Goal: Task Accomplishment & Management: Use online tool/utility

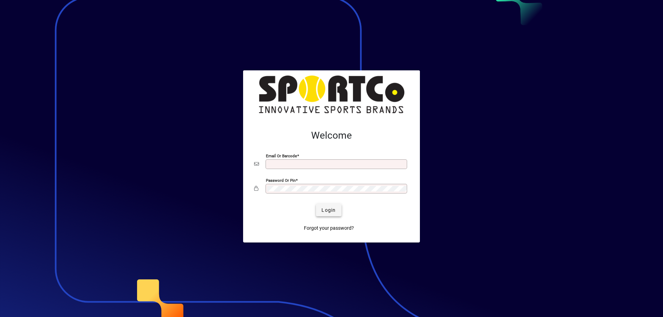
type input "**********"
click at [320, 208] on span "submit" at bounding box center [328, 210] width 25 height 17
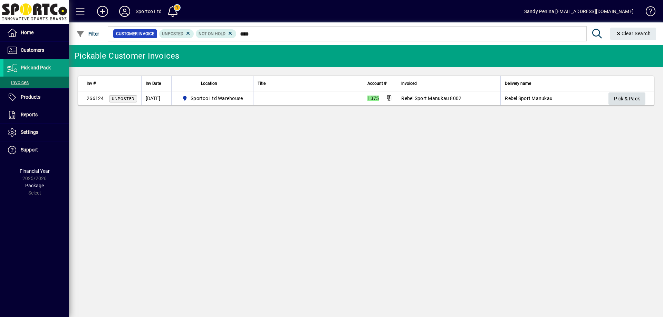
type input "****"
click at [634, 96] on span "Pick & Pack" at bounding box center [627, 98] width 26 height 11
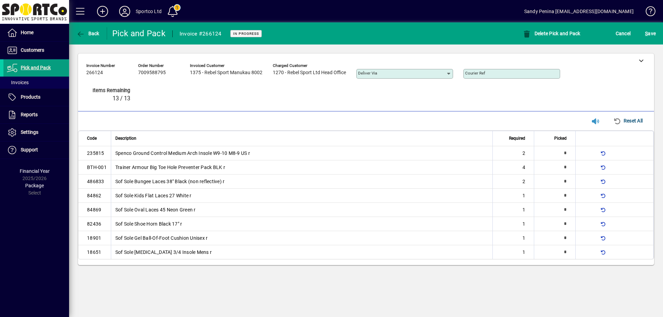
type input "*"
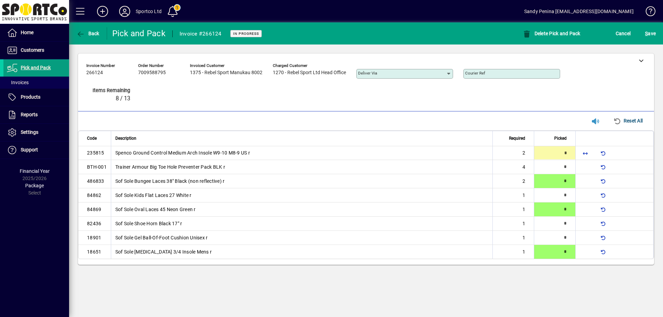
type input "*"
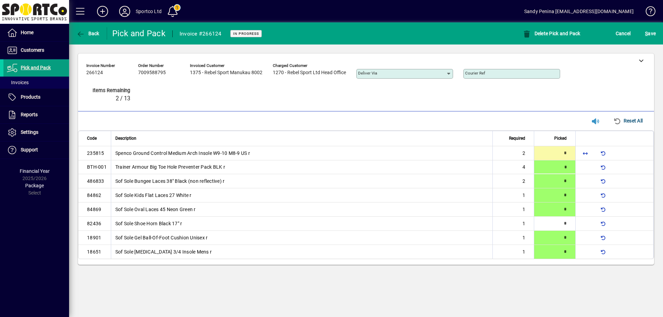
type input "*"
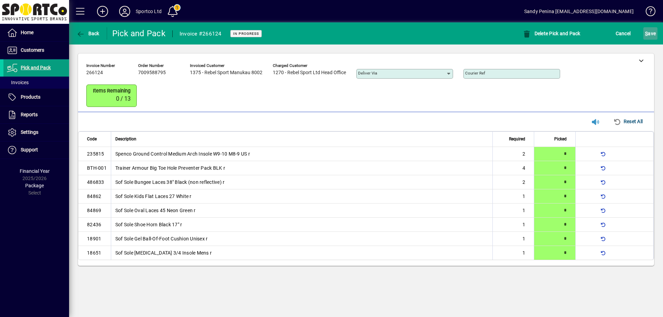
click at [652, 31] on span "S ave" at bounding box center [650, 33] width 11 height 11
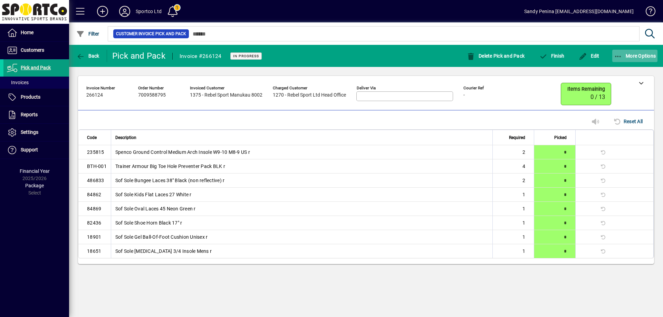
click at [624, 60] on span "button" at bounding box center [635, 56] width 46 height 17
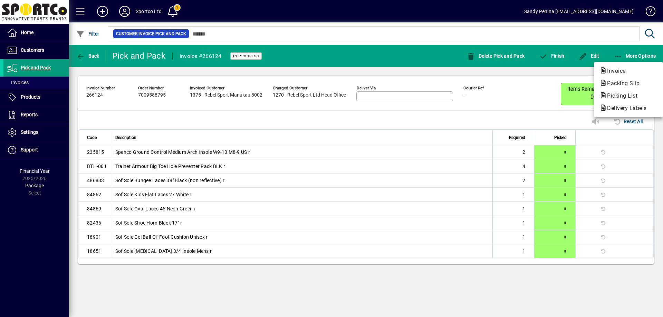
click at [622, 83] on span "Packing Slip" at bounding box center [622, 83] width 44 height 7
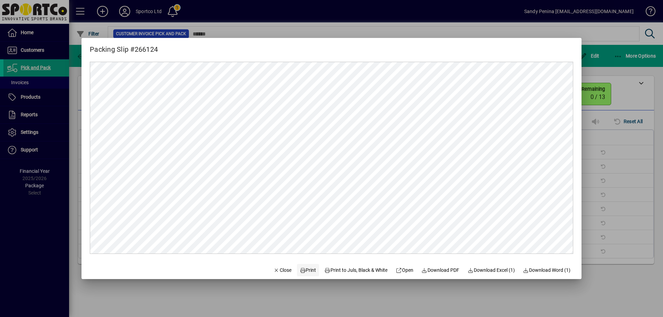
click at [304, 269] on span "Print" at bounding box center [308, 270] width 17 height 7
click at [274, 275] on span "button" at bounding box center [282, 270] width 23 height 17
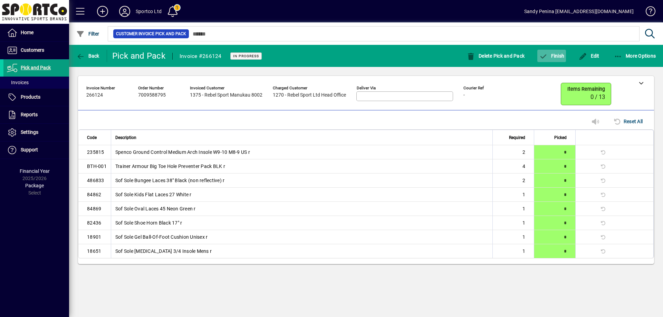
click at [541, 60] on span "button" at bounding box center [552, 56] width 29 height 17
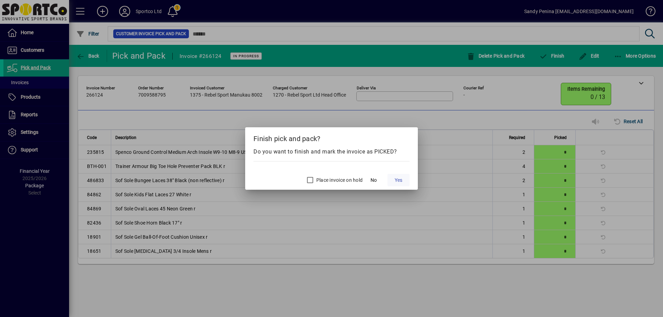
click at [395, 182] on span "Yes" at bounding box center [399, 180] width 8 height 7
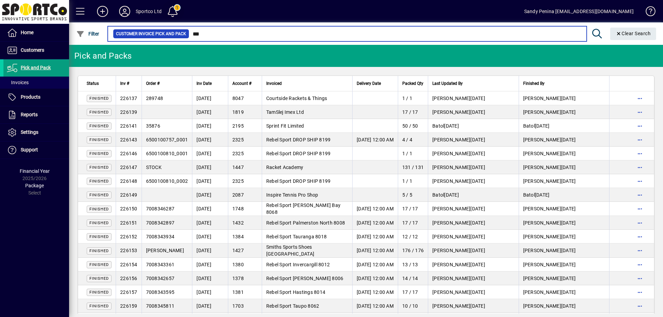
type input "****"
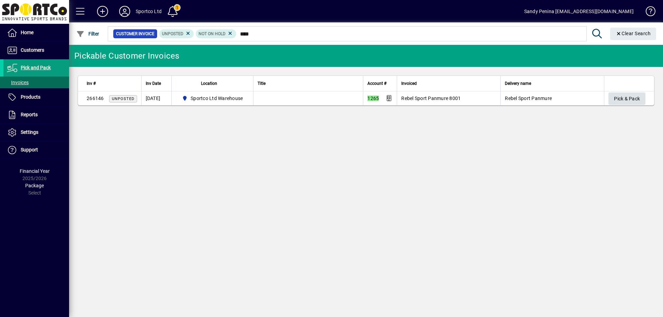
type input "****"
click at [632, 97] on span "Pick & Pack" at bounding box center [627, 98] width 26 height 11
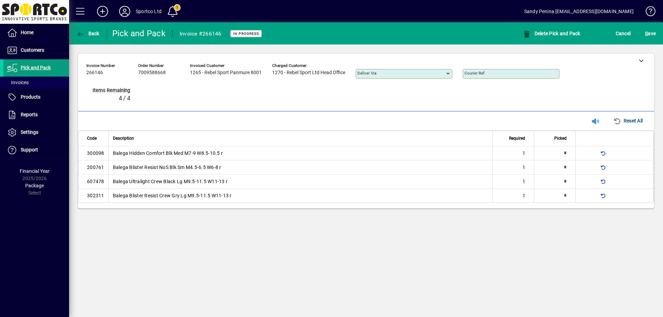
type input "*"
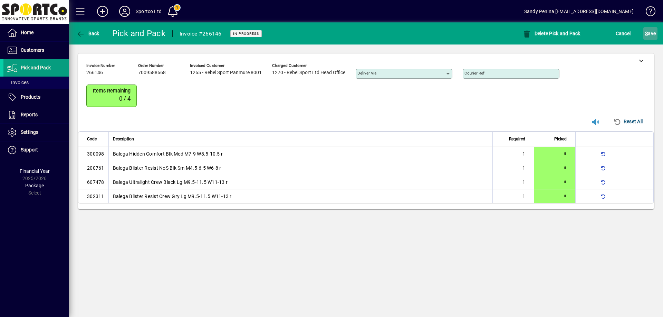
click at [654, 34] on span "S ave" at bounding box center [650, 33] width 11 height 11
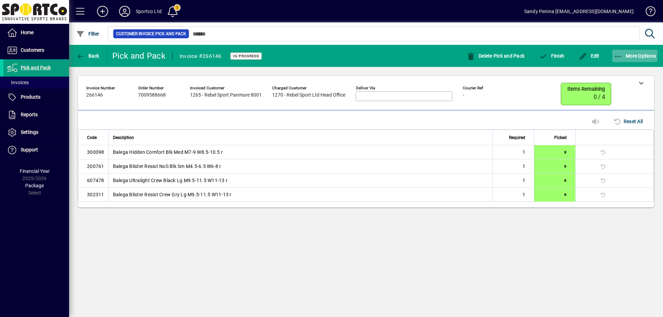
click at [619, 58] on icon "button" at bounding box center [618, 56] width 9 height 7
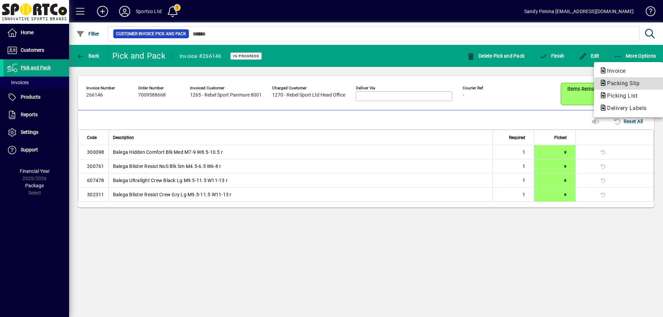
click at [620, 82] on span "Packing Slip" at bounding box center [622, 83] width 44 height 7
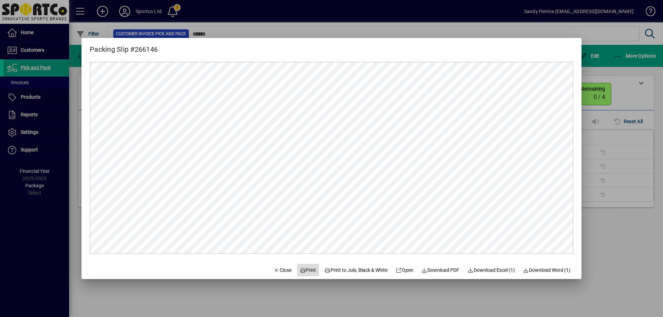
click at [297, 271] on span at bounding box center [308, 270] width 22 height 17
click at [283, 275] on span "button" at bounding box center [282, 270] width 23 height 17
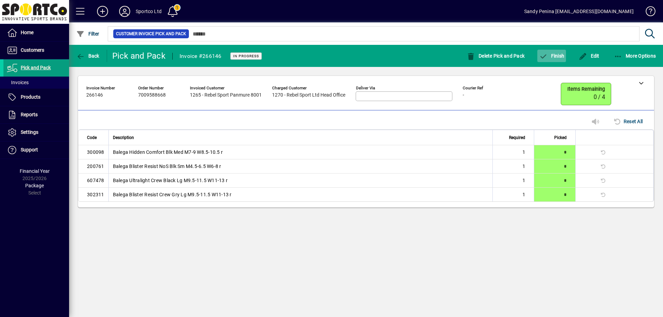
click at [554, 55] on span "Finish" at bounding box center [551, 56] width 25 height 6
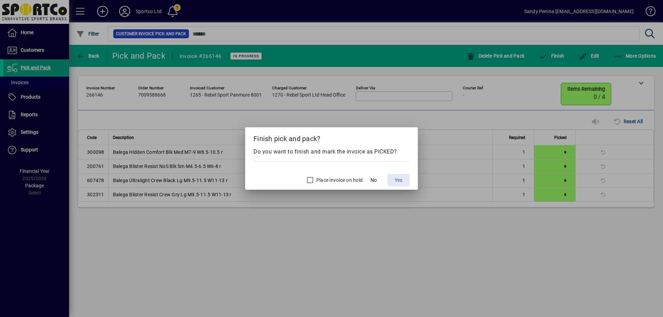
click at [399, 181] on span "Yes" at bounding box center [399, 180] width 8 height 7
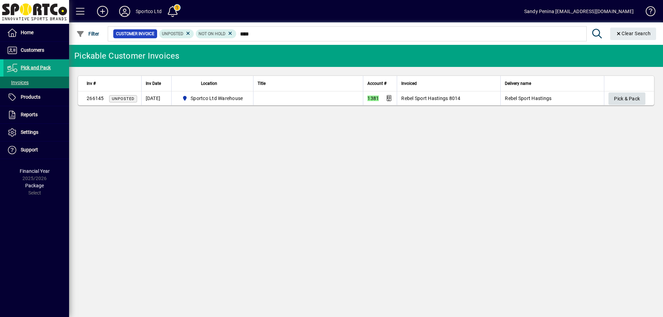
type input "****"
click at [634, 99] on span "Pick & Pack" at bounding box center [627, 98] width 26 height 11
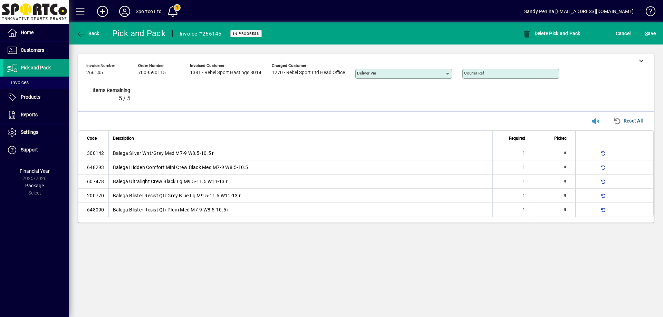
type input "*"
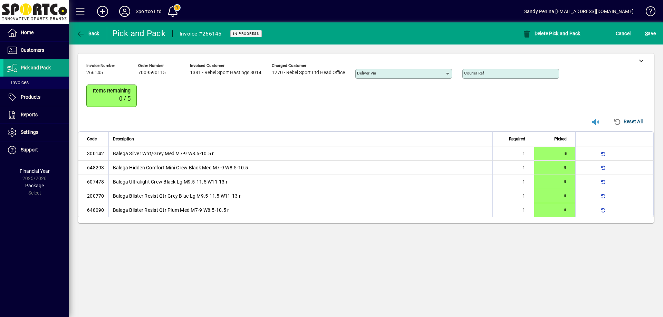
click at [659, 36] on div "S ave" at bounding box center [650, 33] width 25 height 12
click at [655, 32] on span "S ave" at bounding box center [650, 33] width 11 height 11
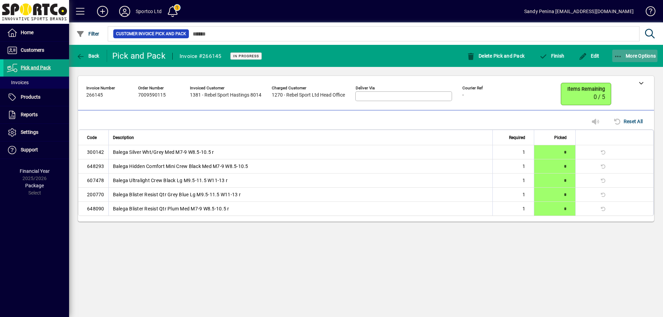
click at [623, 55] on span "More Options" at bounding box center [635, 56] width 42 height 6
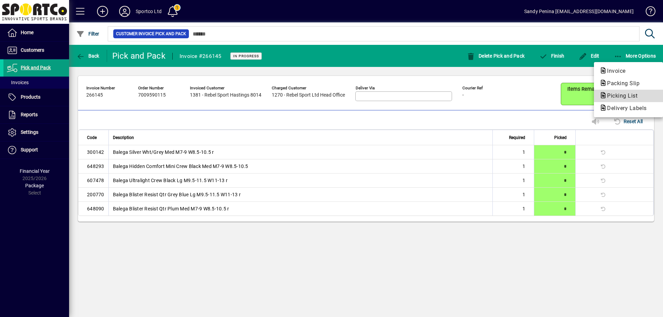
click at [609, 90] on button "Picking List" at bounding box center [628, 96] width 69 height 12
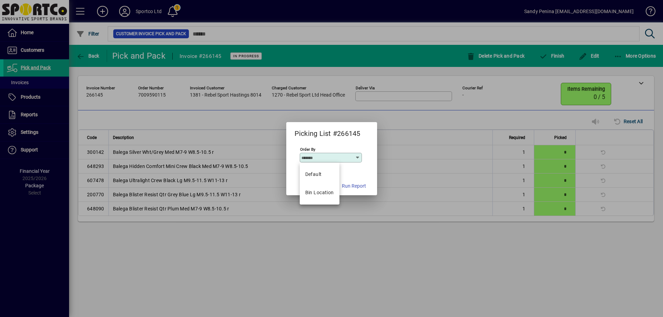
click at [459, 136] on div at bounding box center [331, 158] width 663 height 317
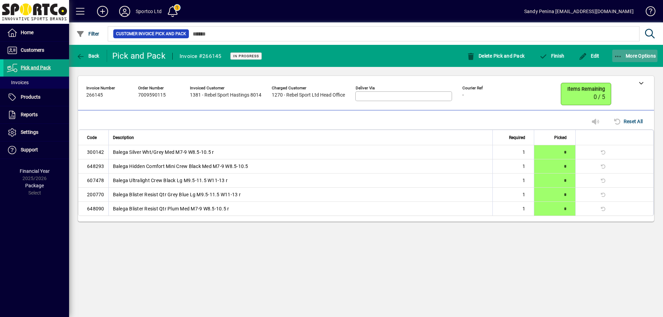
click at [619, 57] on icon "button" at bounding box center [618, 56] width 9 height 7
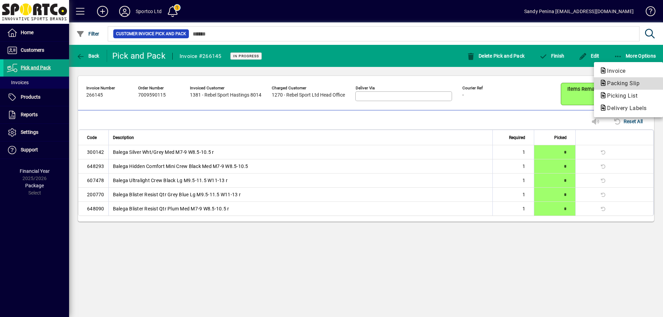
click at [612, 85] on span "Packing Slip" at bounding box center [622, 83] width 44 height 7
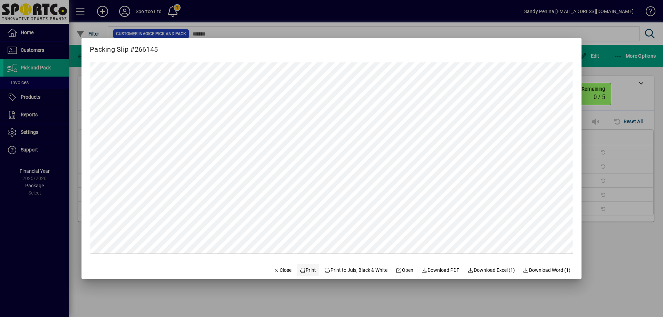
click at [307, 273] on span "Print" at bounding box center [308, 270] width 17 height 7
click at [276, 269] on span "Close" at bounding box center [283, 270] width 18 height 7
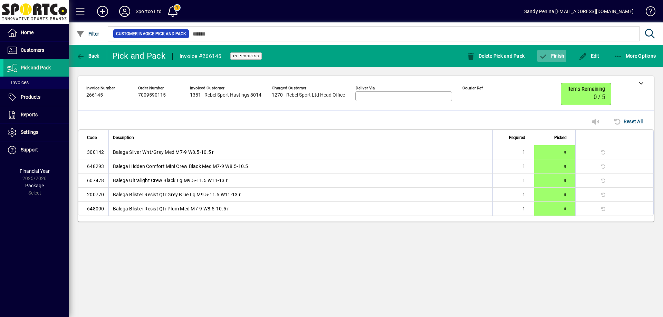
click at [558, 61] on span "button" at bounding box center [552, 56] width 29 height 17
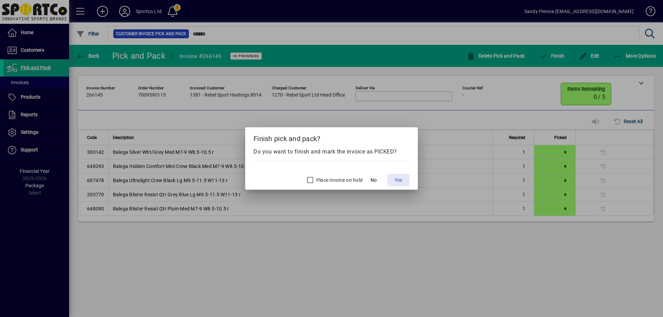
click at [398, 178] on span "Yes" at bounding box center [399, 180] width 8 height 7
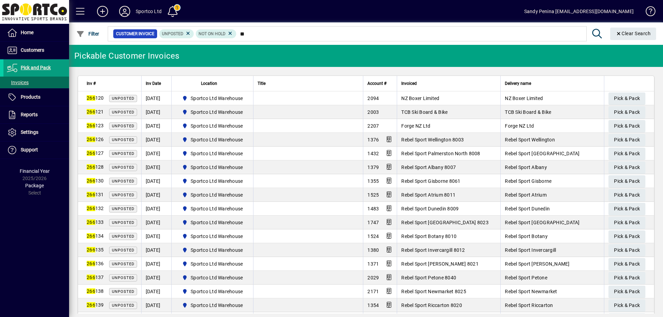
type input "*"
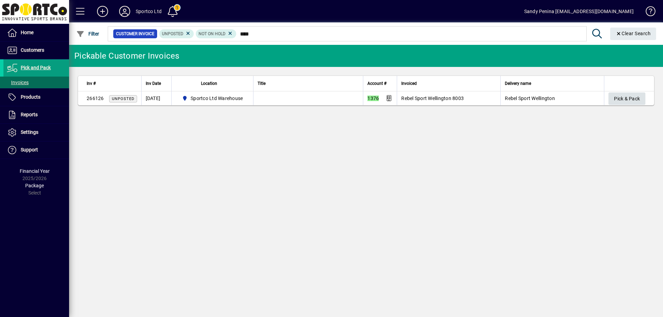
type input "****"
click at [617, 98] on span "Pick & Pack" at bounding box center [627, 98] width 26 height 11
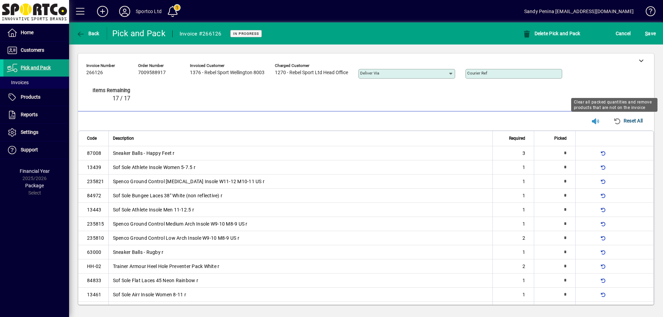
type input "*"
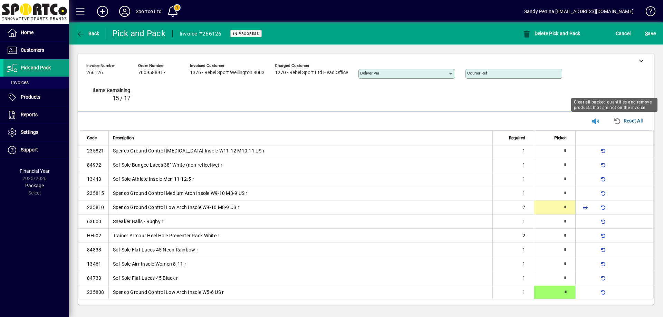
type input "*"
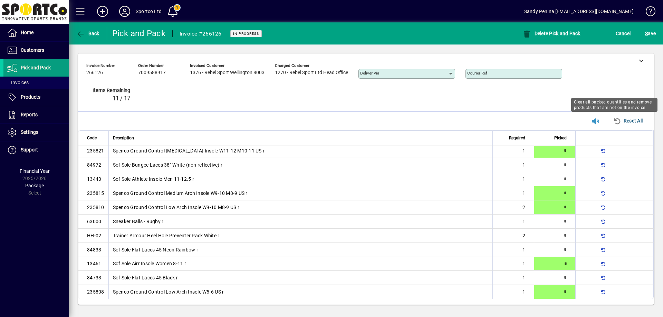
type input "*"
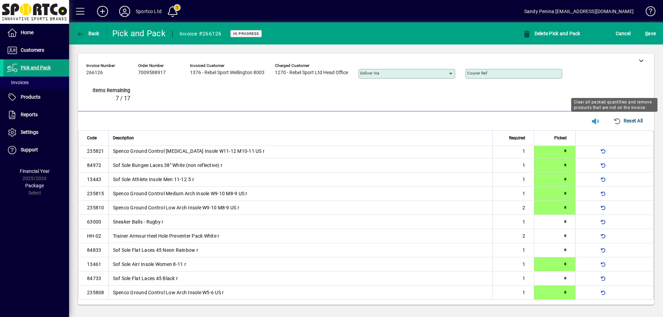
scroll to position [0, 0]
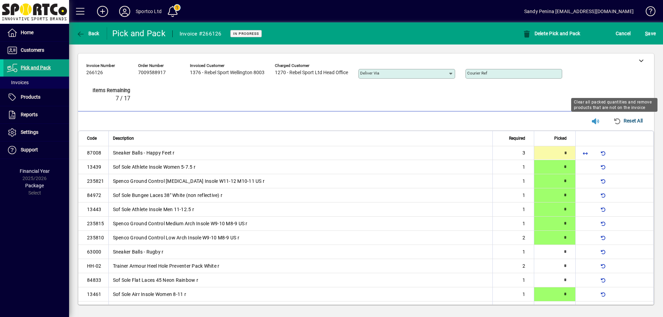
type input "*"
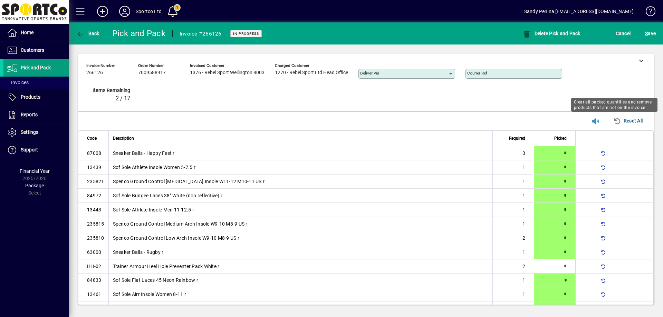
scroll to position [11, 0]
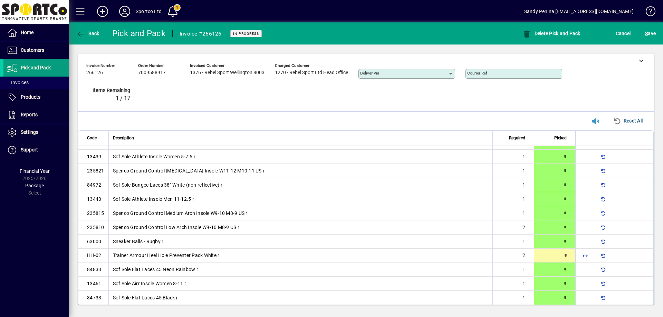
type input "*"
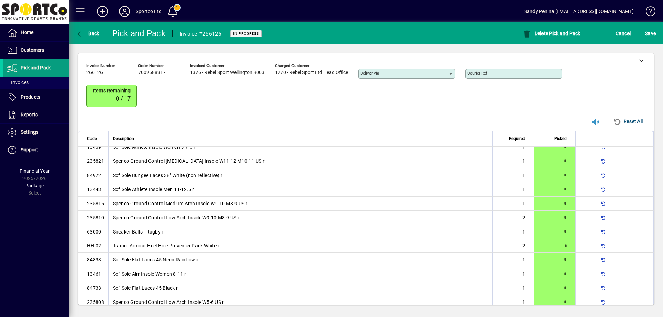
scroll to position [31, 0]
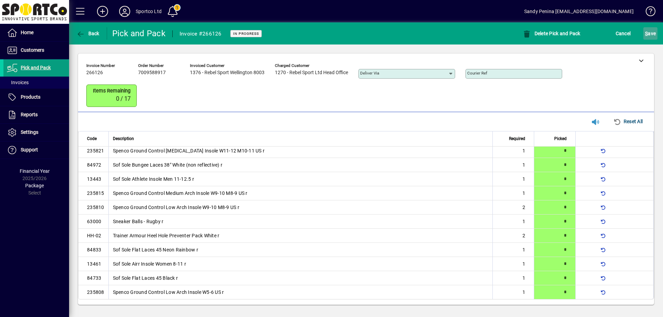
drag, startPoint x: 652, startPoint y: 31, endPoint x: 650, endPoint y: 38, distance: 7.0
click at [651, 31] on span "S ave" at bounding box center [650, 33] width 11 height 11
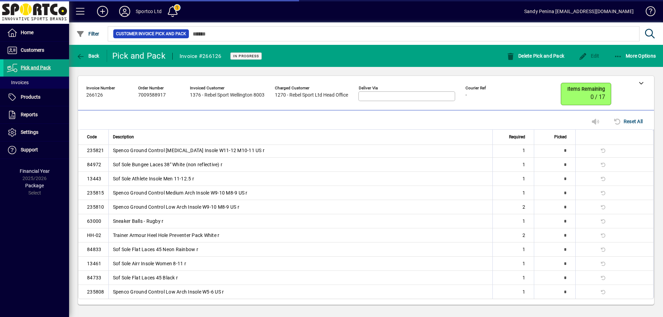
scroll to position [30, 0]
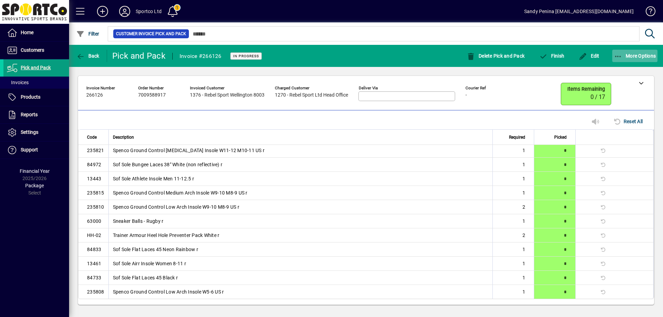
click at [618, 56] on icon "button" at bounding box center [618, 56] width 9 height 7
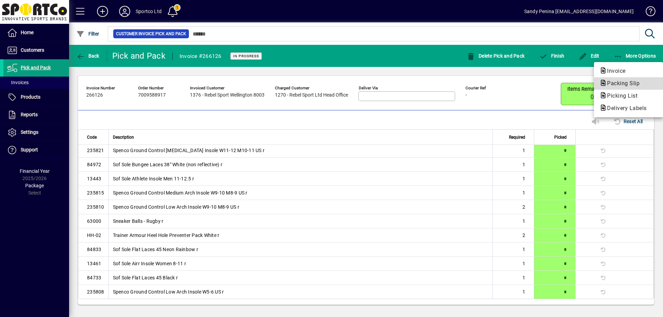
click at [624, 83] on span "Packing Slip" at bounding box center [622, 83] width 44 height 7
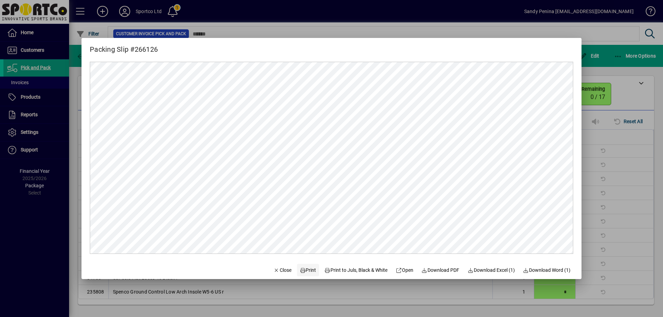
scroll to position [0, 0]
click at [308, 272] on span "Print" at bounding box center [308, 270] width 17 height 7
click at [281, 273] on span "Close" at bounding box center [283, 270] width 18 height 7
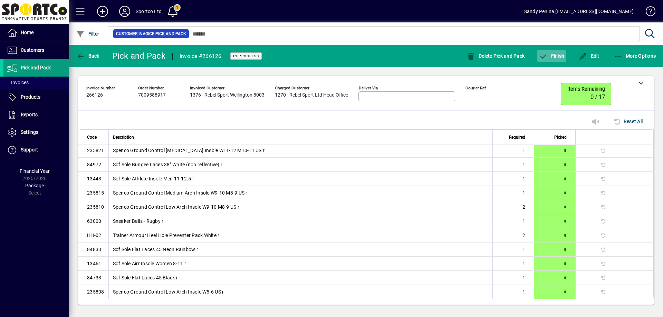
click at [566, 58] on span "button" at bounding box center [552, 56] width 29 height 17
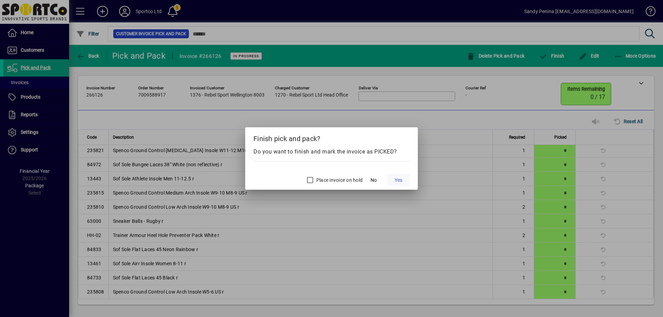
click at [401, 182] on span "Yes" at bounding box center [399, 180] width 8 height 7
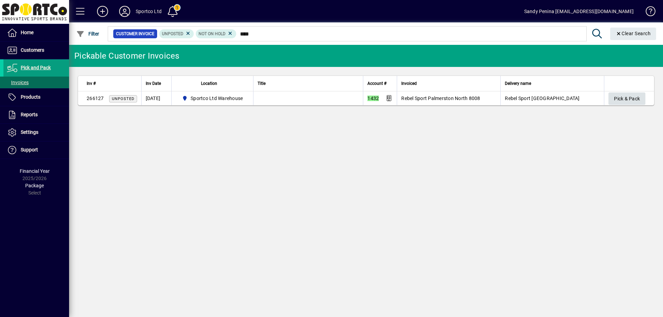
type input "****"
click at [612, 96] on span "button" at bounding box center [627, 99] width 37 height 17
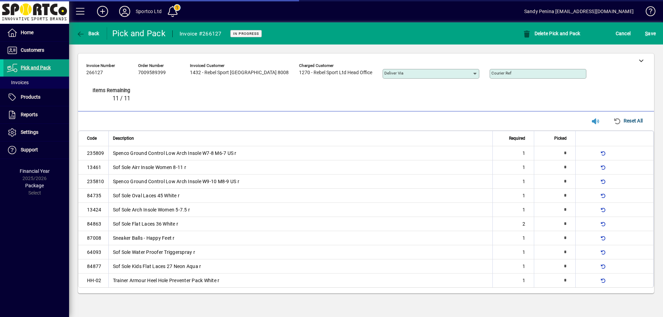
type input "*"
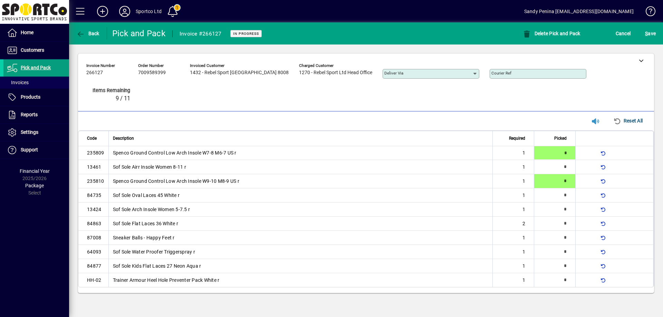
type input "*"
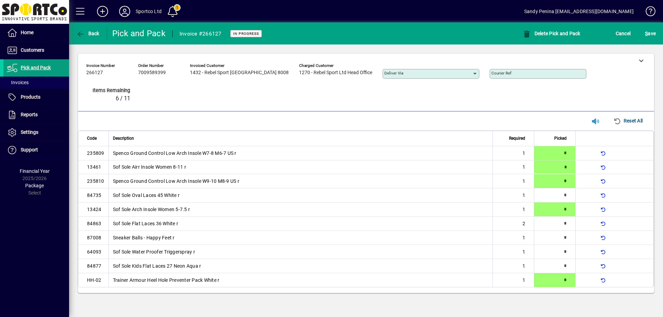
type input "*"
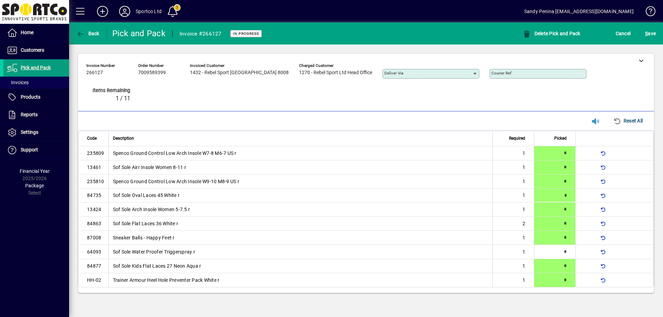
type input "*"
drag, startPoint x: 645, startPoint y: 33, endPoint x: 640, endPoint y: 35, distance: 5.4
click at [643, 33] on div "S ave" at bounding box center [650, 33] width 25 height 12
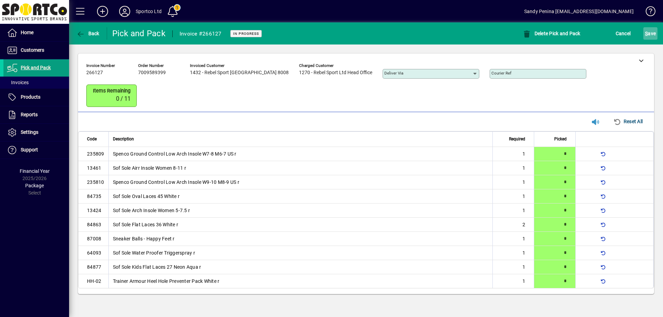
click at [645, 37] on span "submit" at bounding box center [651, 33] width 14 height 17
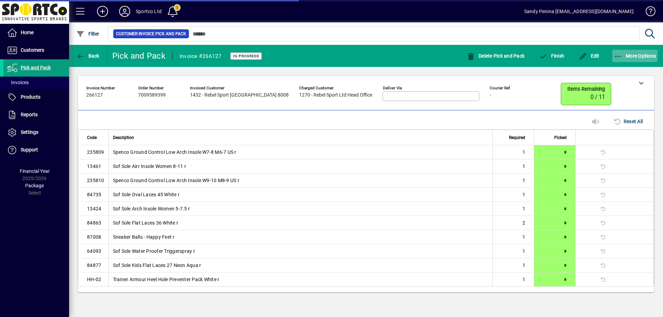
click at [615, 54] on icon "button" at bounding box center [618, 56] width 9 height 7
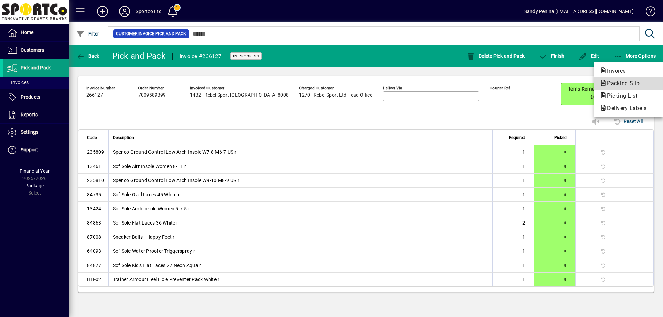
click at [623, 88] on button "Packing Slip" at bounding box center [628, 83] width 69 height 12
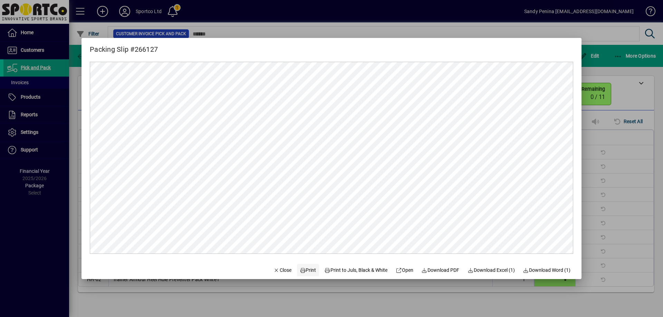
click at [307, 272] on span "Print" at bounding box center [308, 270] width 17 height 7
drag, startPoint x: 279, startPoint y: 272, endPoint x: 380, endPoint y: 212, distance: 117.4
click at [281, 271] on span "Close" at bounding box center [283, 270] width 18 height 7
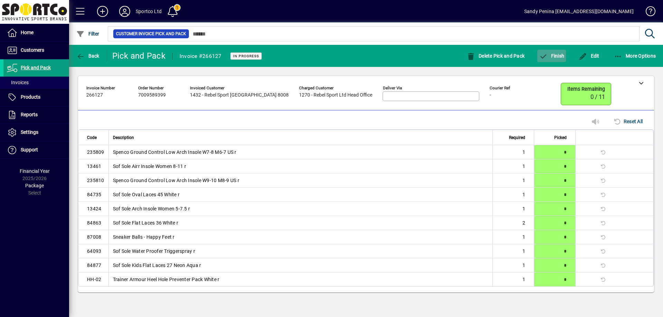
click at [549, 53] on span "Finish" at bounding box center [551, 56] width 25 height 6
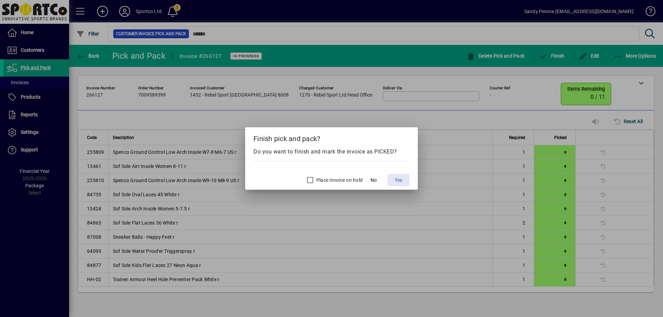
click at [401, 184] on button "Yes" at bounding box center [399, 180] width 22 height 12
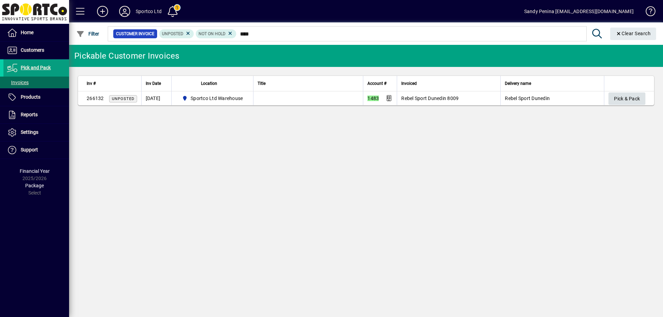
type input "****"
click at [635, 96] on span "Pick & Pack" at bounding box center [627, 98] width 26 height 11
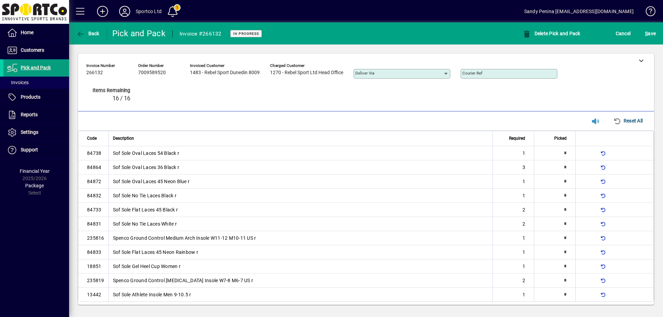
type input "*"
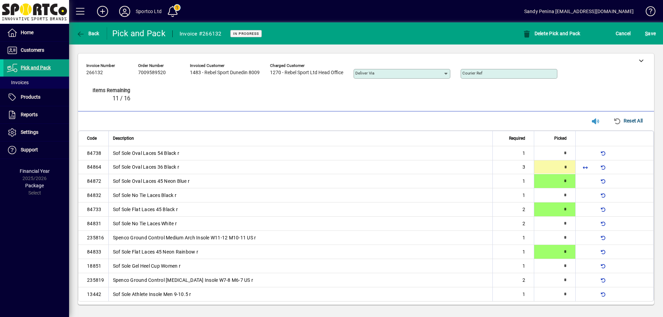
type input "*"
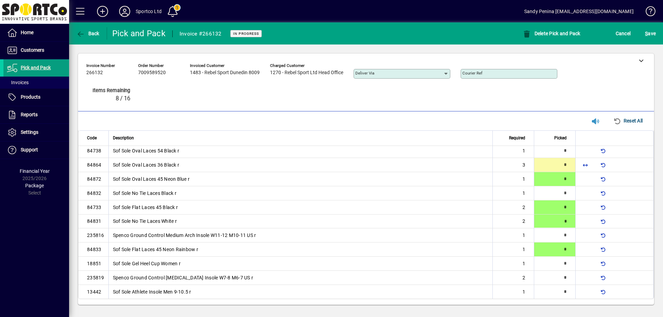
type input "*"
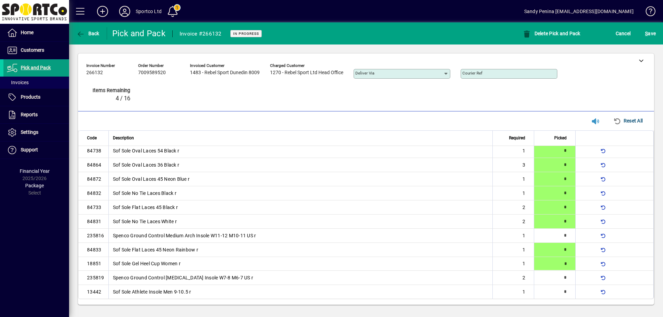
type input "*"
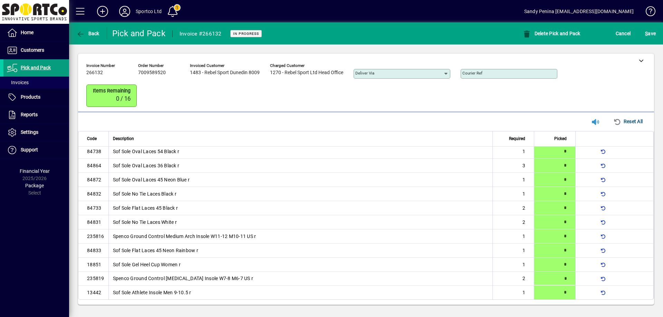
scroll to position [3, 0]
click at [648, 28] on span "S ave" at bounding box center [650, 33] width 11 height 11
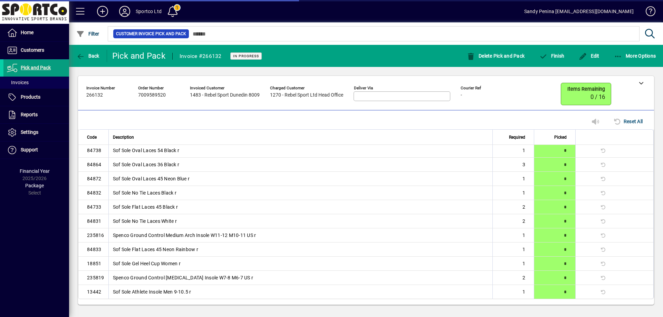
scroll to position [0, 0]
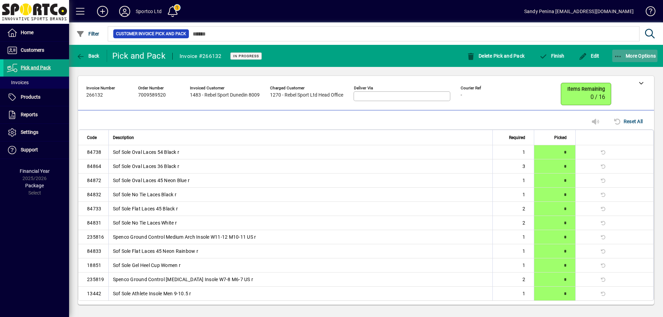
click at [616, 57] on icon "button" at bounding box center [618, 56] width 9 height 7
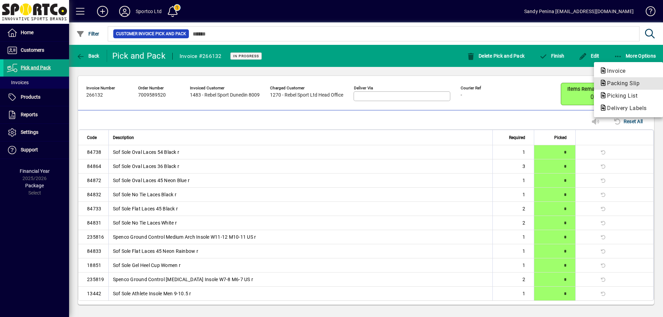
click at [613, 80] on span "Packing Slip" at bounding box center [629, 83] width 58 height 8
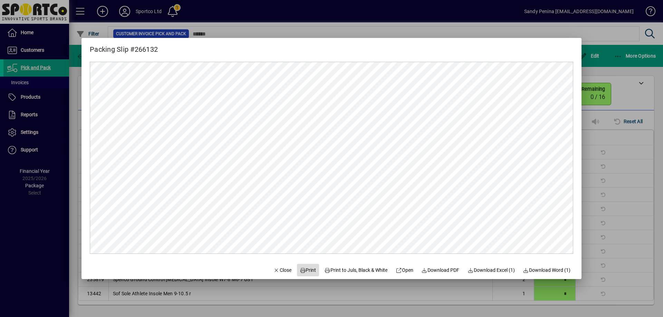
click at [303, 268] on span "Print" at bounding box center [308, 270] width 17 height 7
click at [283, 268] on span "Close" at bounding box center [283, 270] width 18 height 7
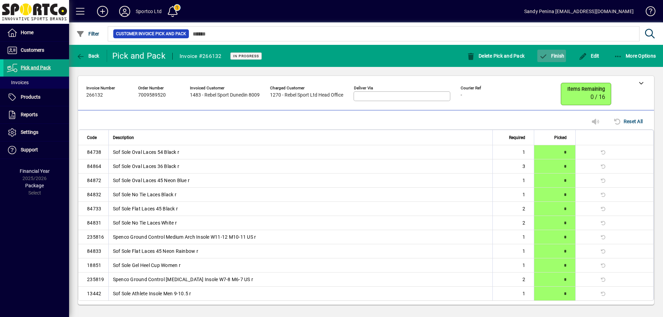
click at [561, 56] on span "Finish" at bounding box center [551, 56] width 25 height 6
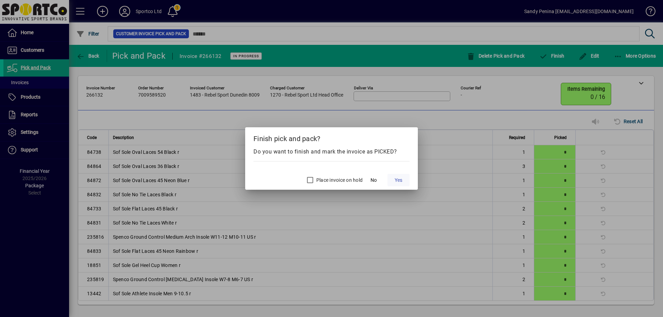
click at [404, 186] on span at bounding box center [399, 180] width 22 height 17
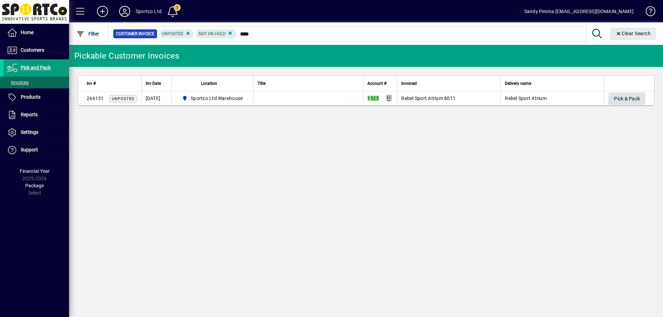
type input "****"
click at [616, 95] on span "Pick & Pack" at bounding box center [627, 98] width 26 height 11
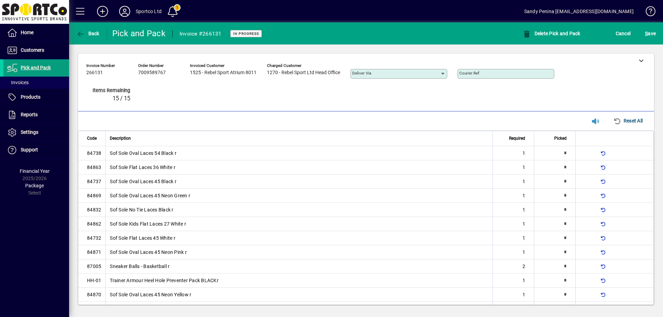
type input "*"
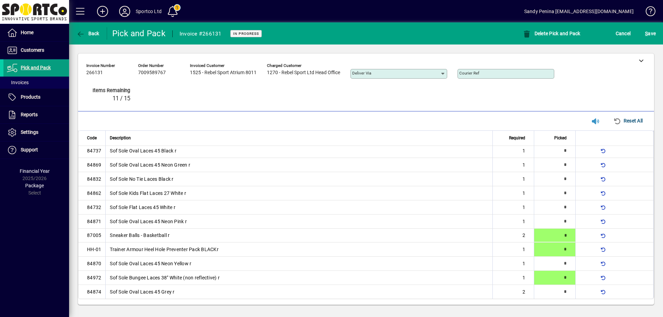
type input "*"
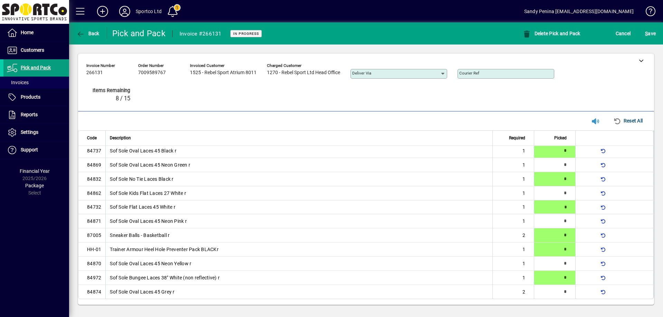
type input "*"
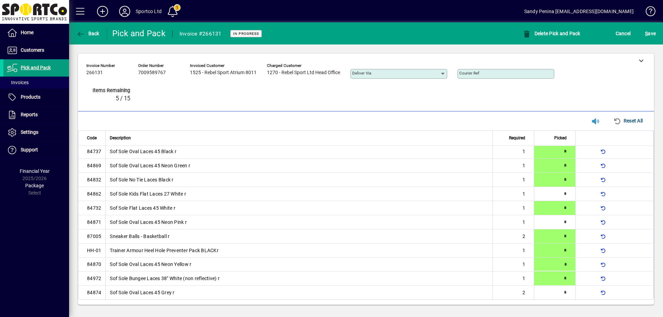
type input "*"
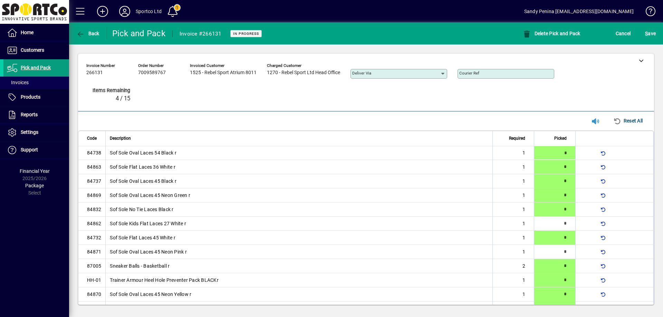
type input "*"
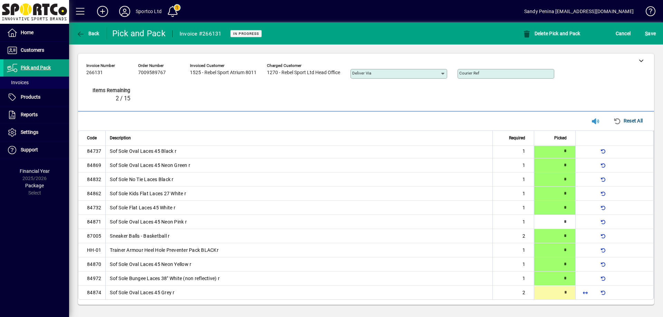
type input "*"
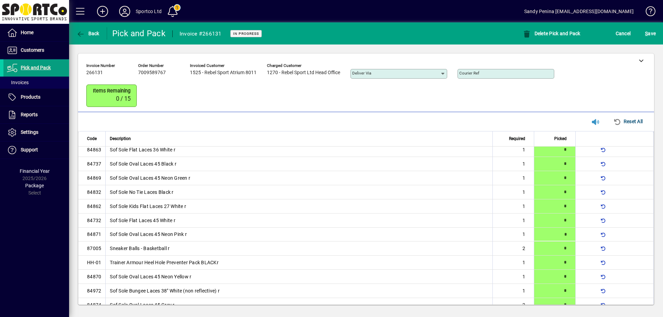
scroll to position [31, 0]
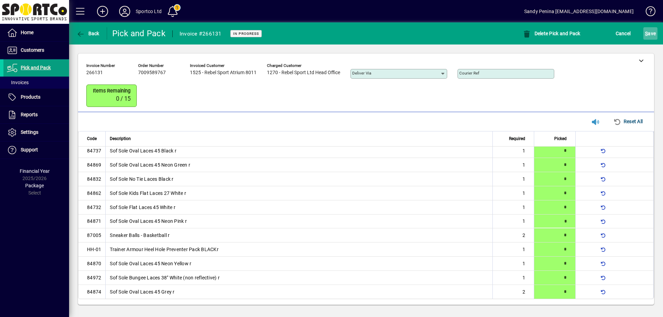
click at [650, 30] on span "S ave" at bounding box center [650, 33] width 11 height 11
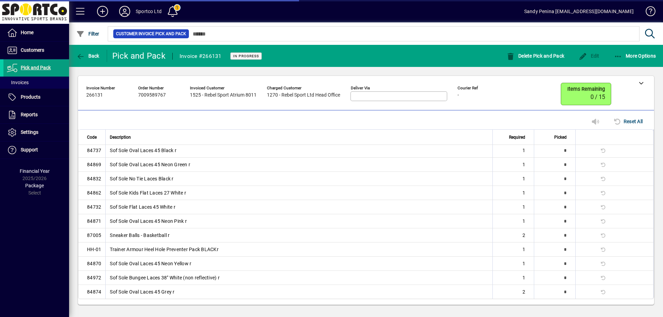
scroll to position [11, 0]
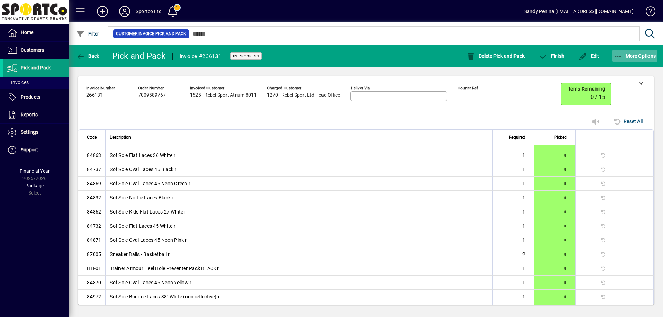
click at [621, 59] on icon "button" at bounding box center [618, 56] width 9 height 7
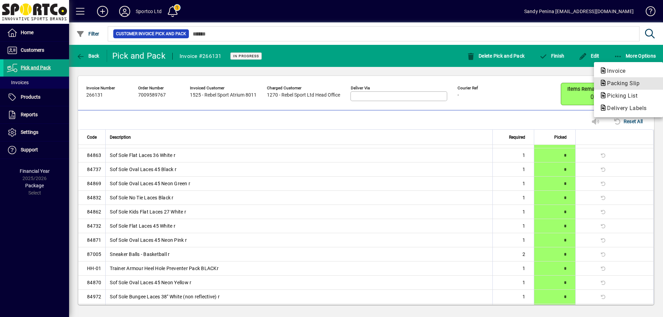
click at [618, 83] on span "Packing Slip" at bounding box center [622, 83] width 44 height 7
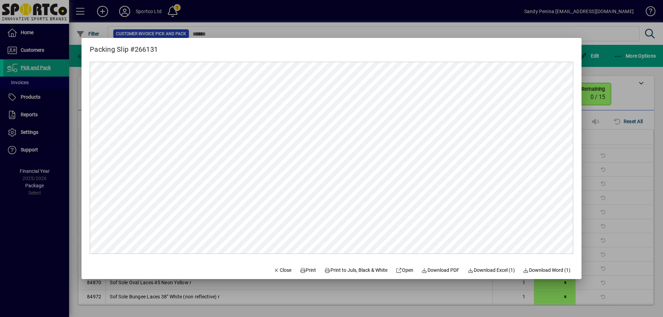
scroll to position [0, 0]
click at [306, 270] on span "Print" at bounding box center [308, 270] width 17 height 7
click at [274, 272] on icon "button" at bounding box center [277, 270] width 6 height 5
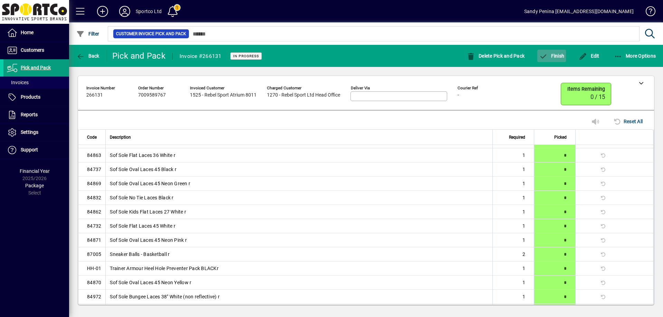
click at [553, 60] on span "button" at bounding box center [552, 56] width 29 height 17
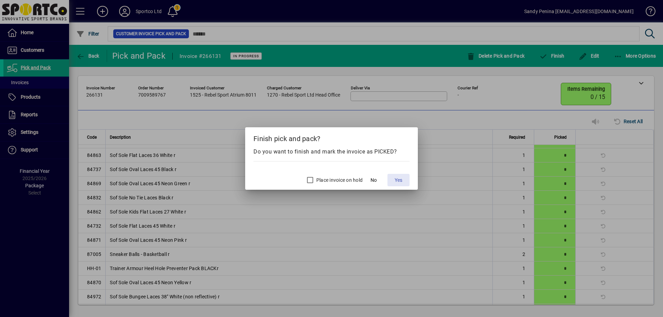
click at [398, 181] on span "Yes" at bounding box center [399, 180] width 8 height 7
